Goal: Information Seeking & Learning: Learn about a topic

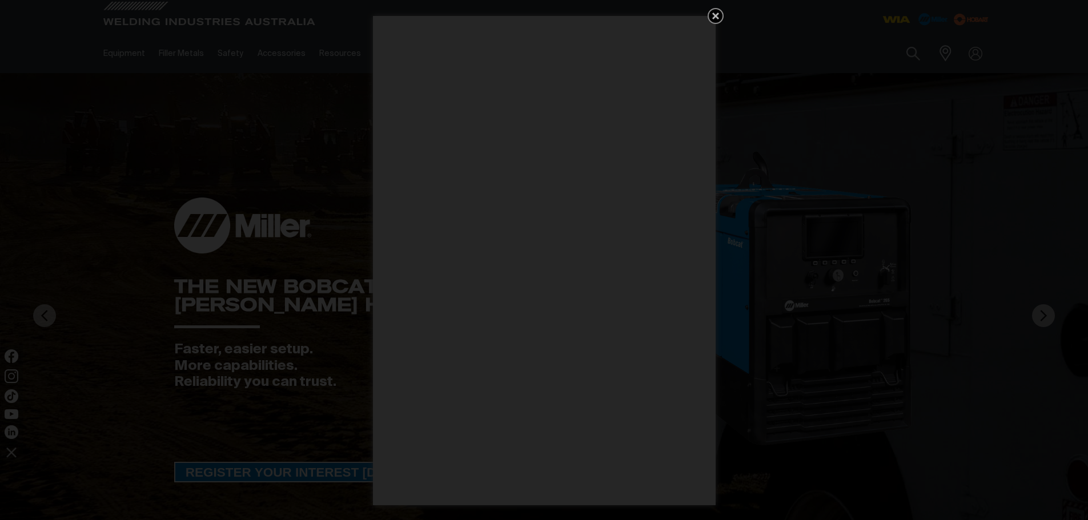
click at [718, 14] on icon "Get 5 WIA Welding Guides Free!" at bounding box center [715, 16] width 7 height 7
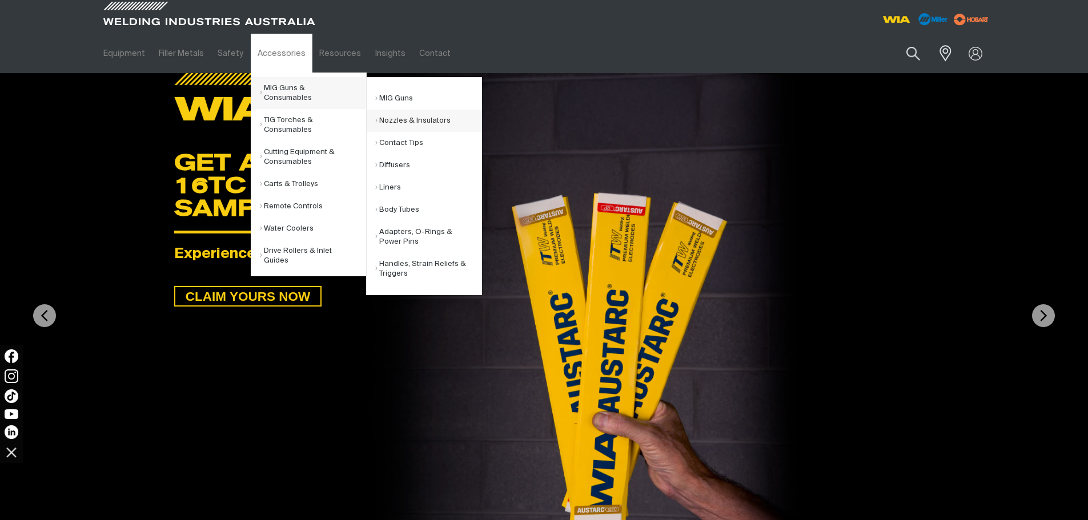
click at [405, 118] on link "Nozzles & Insulators" at bounding box center [428, 121] width 106 height 22
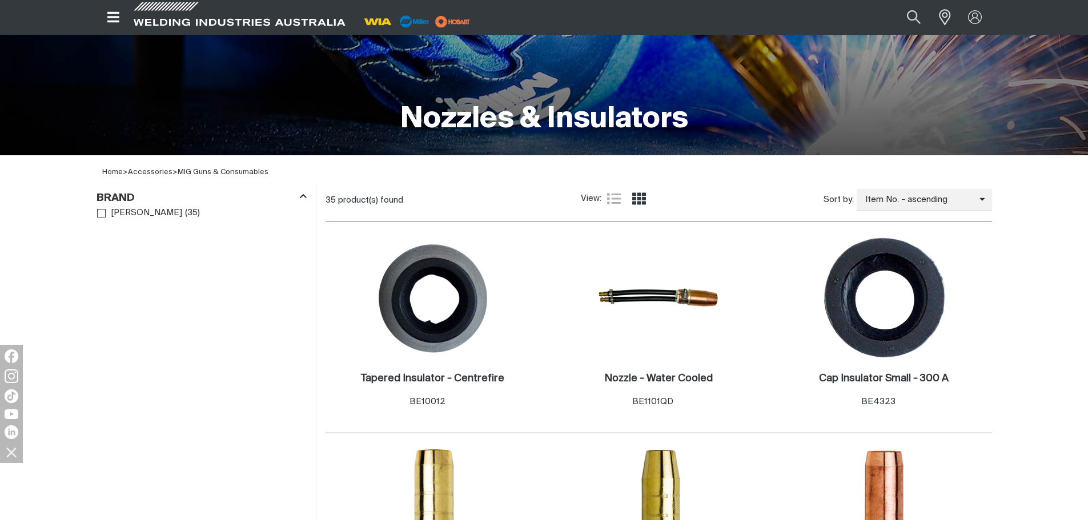
scroll to position [229, 0]
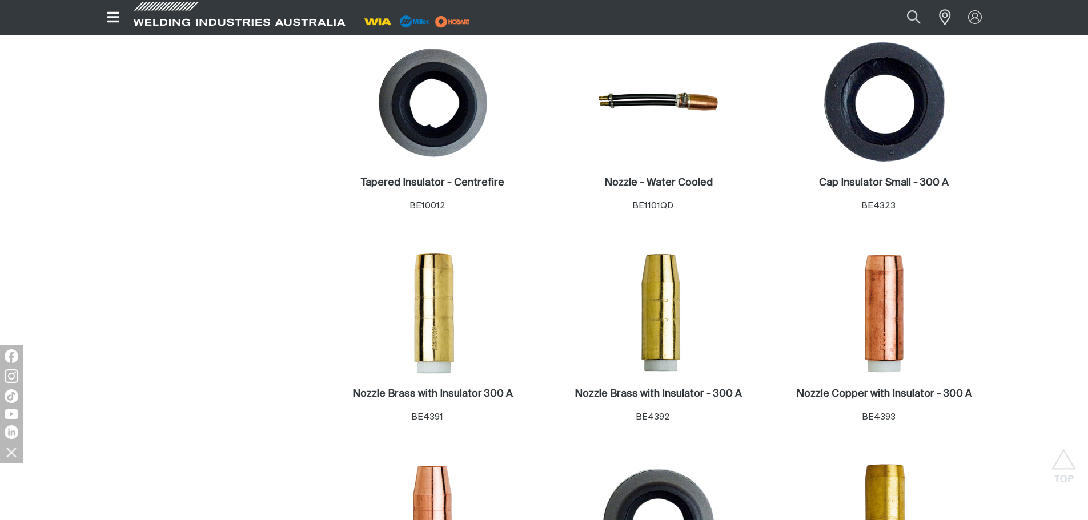
scroll to position [400, 0]
click at [888, 343] on img at bounding box center [884, 313] width 122 height 122
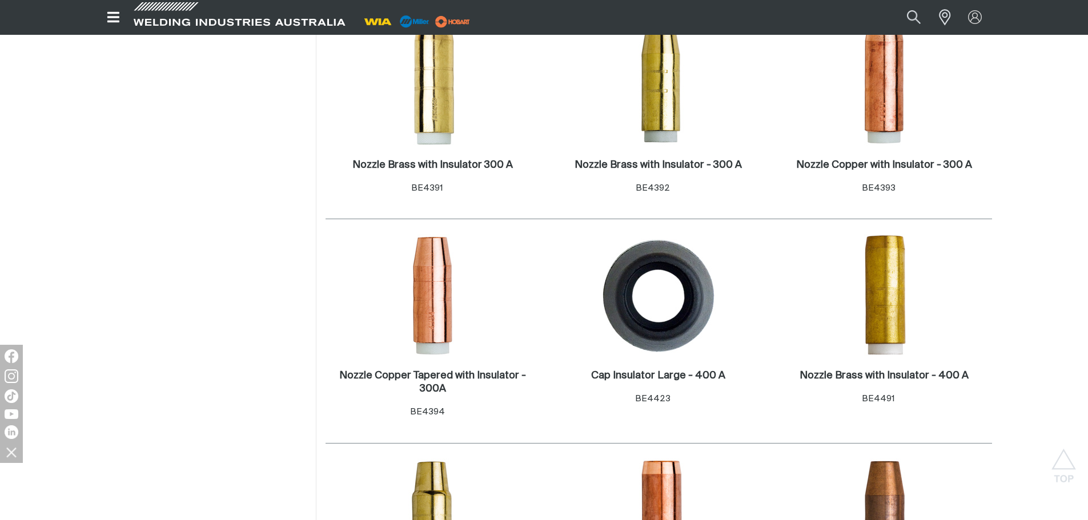
scroll to position [571, 0]
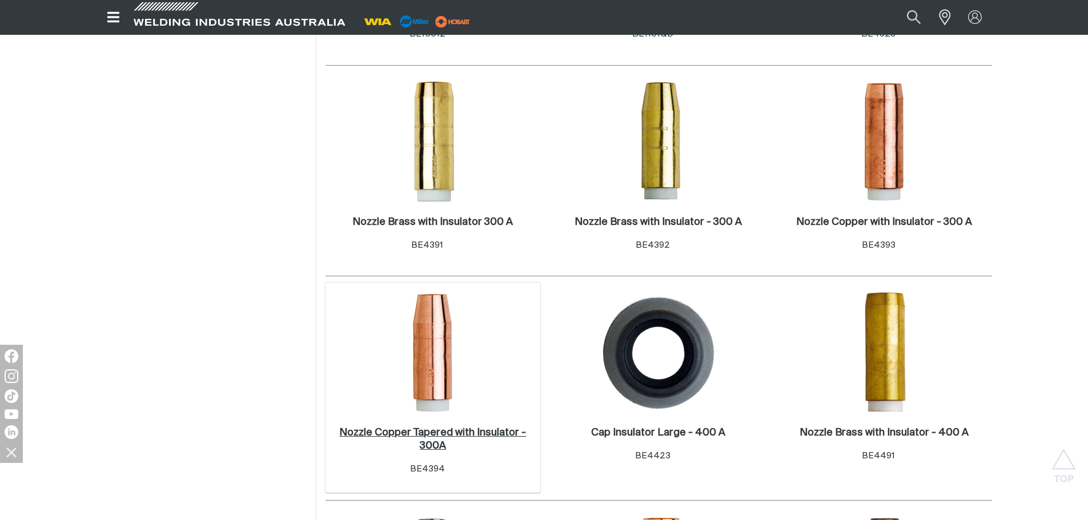
click at [447, 429] on h2 "Nozzle Copper Tapered with Insulator - 300A ." at bounding box center [432, 439] width 187 height 23
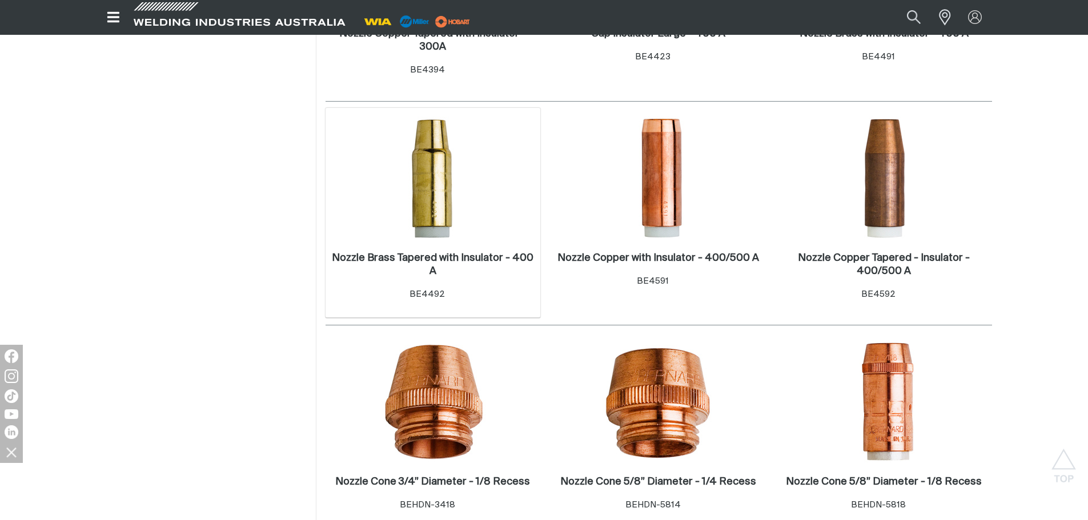
scroll to position [971, 0]
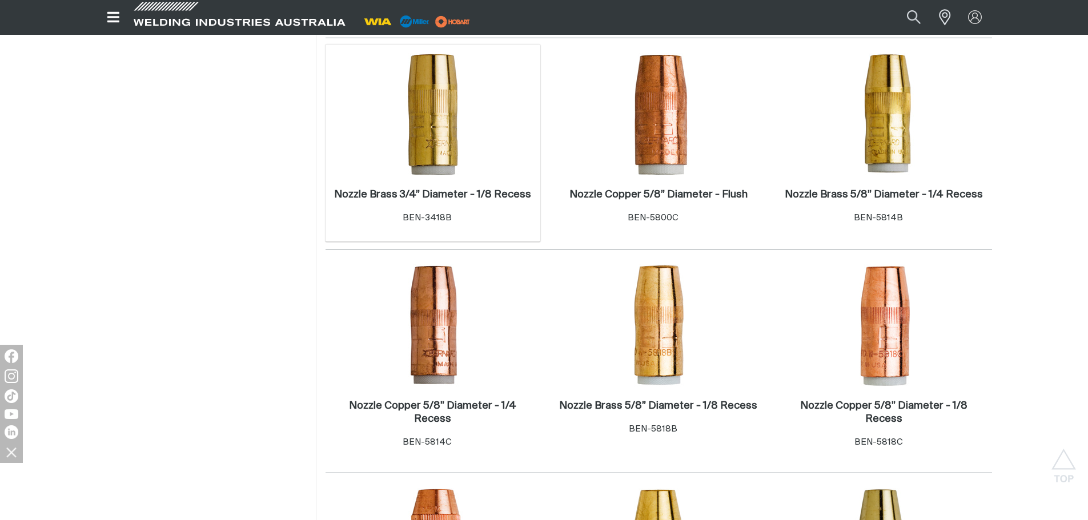
scroll to position [1714, 0]
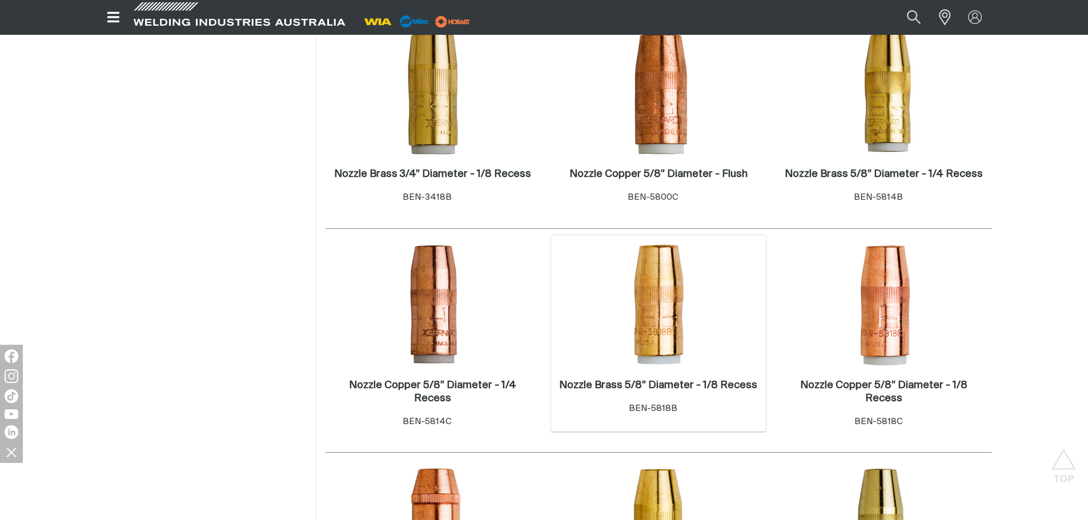
click at [659, 287] on img at bounding box center [659, 305] width 122 height 122
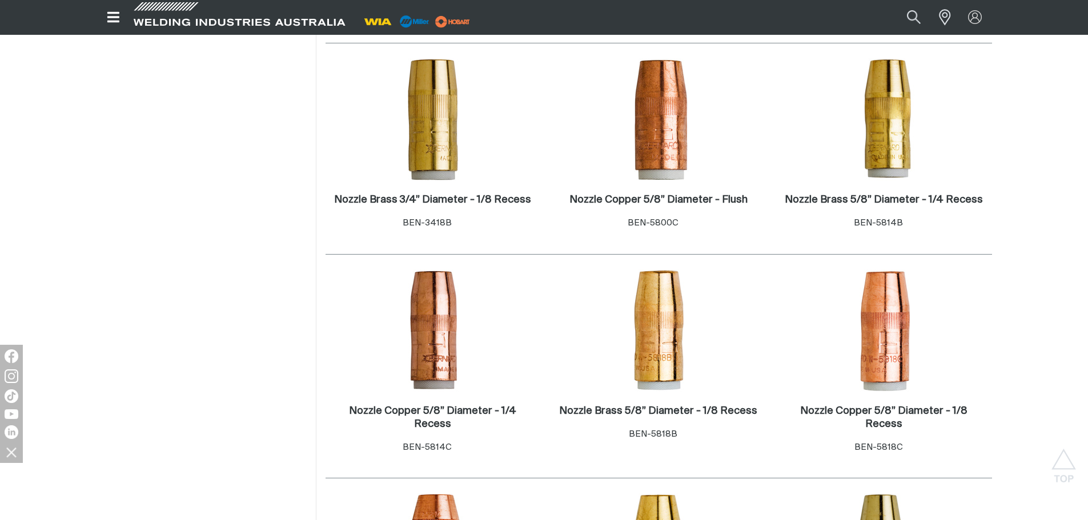
scroll to position [1714, 0]
